Goal: Information Seeking & Learning: Learn about a topic

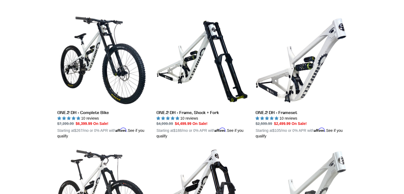
scroll to position [138, 0]
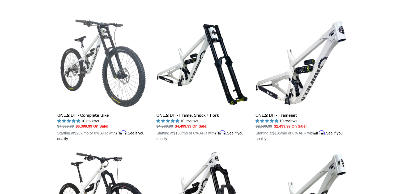
click at [82, 113] on link "ONE.2 DH - Complete Bike" at bounding box center [102, 80] width 91 height 124
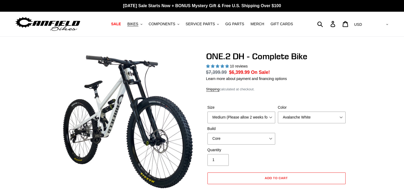
select select "highest-rating"
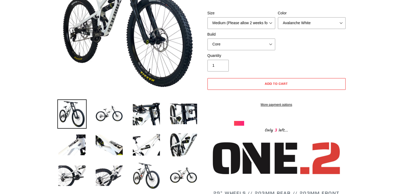
scroll to position [140, 0]
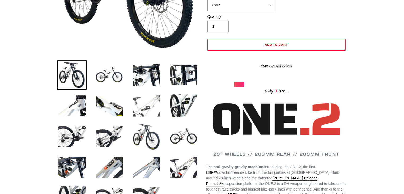
click at [143, 108] on img at bounding box center [146, 105] width 29 height 29
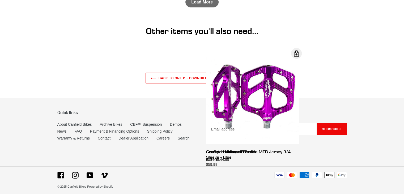
scroll to position [0, 0]
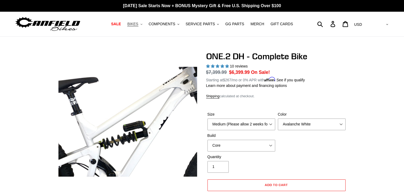
click at [137, 26] on span "BIKES" at bounding box center [132, 24] width 11 height 5
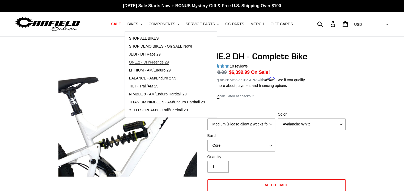
click at [156, 62] on span "ONE.2 - DH/Freeride 29" at bounding box center [149, 62] width 40 height 5
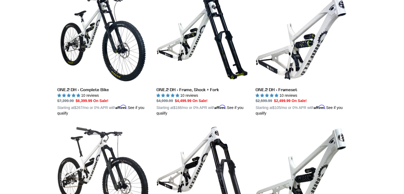
scroll to position [19, 0]
